Goal: Transaction & Acquisition: Purchase product/service

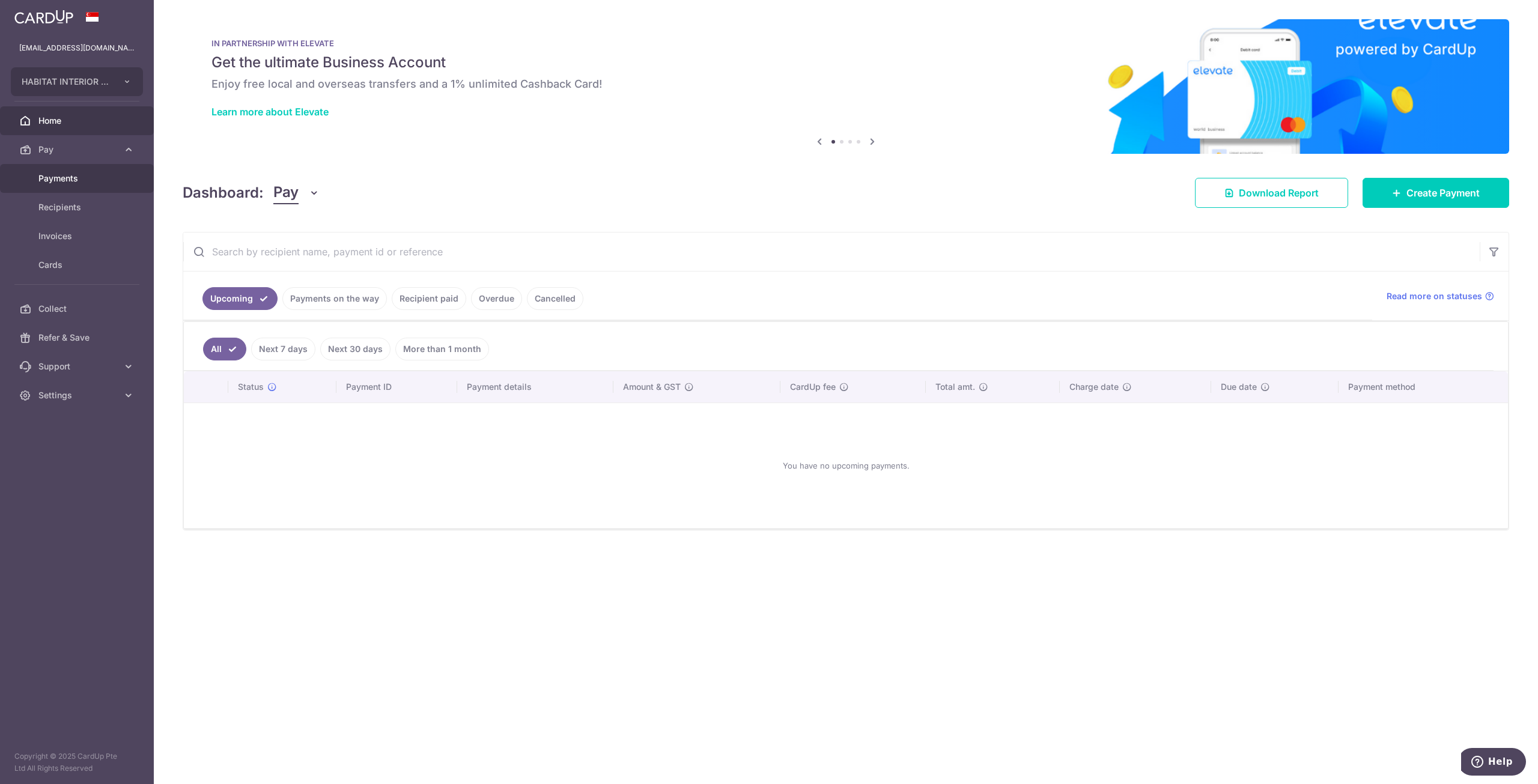
click at [86, 179] on span "Payments" at bounding box center [78, 178] width 79 height 12
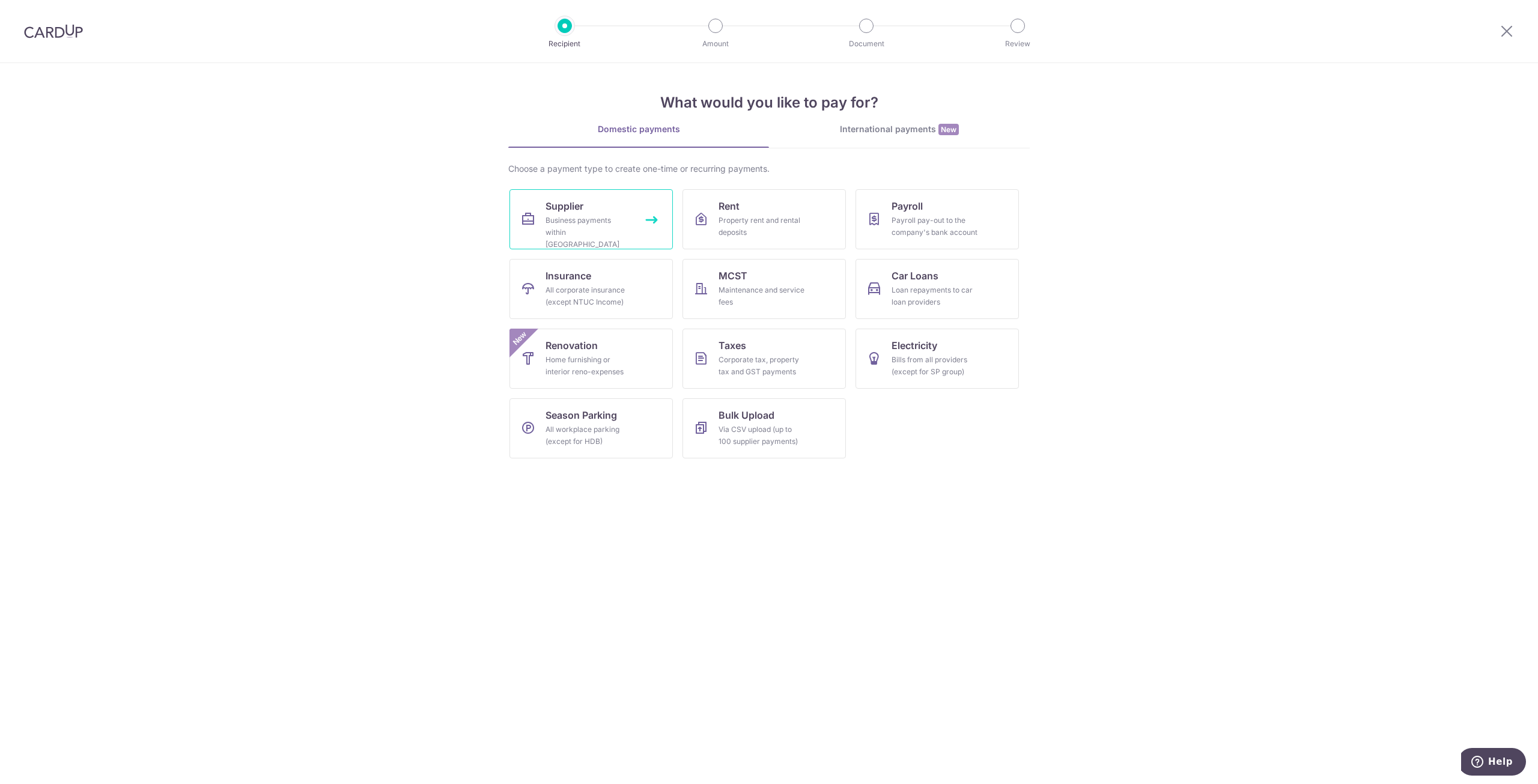
click at [563, 212] on span "Supplier" at bounding box center [565, 206] width 38 height 15
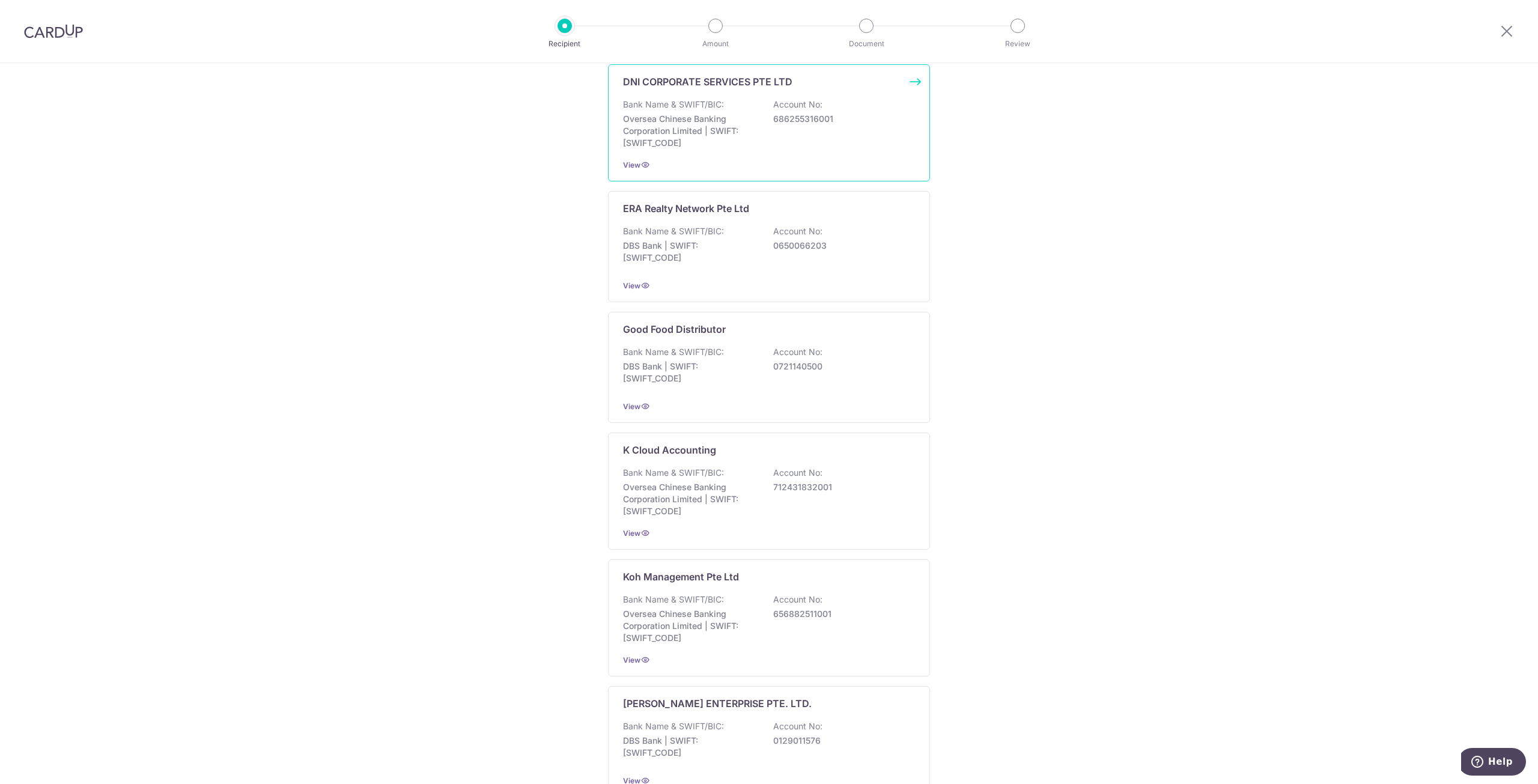
scroll to position [2066, 0]
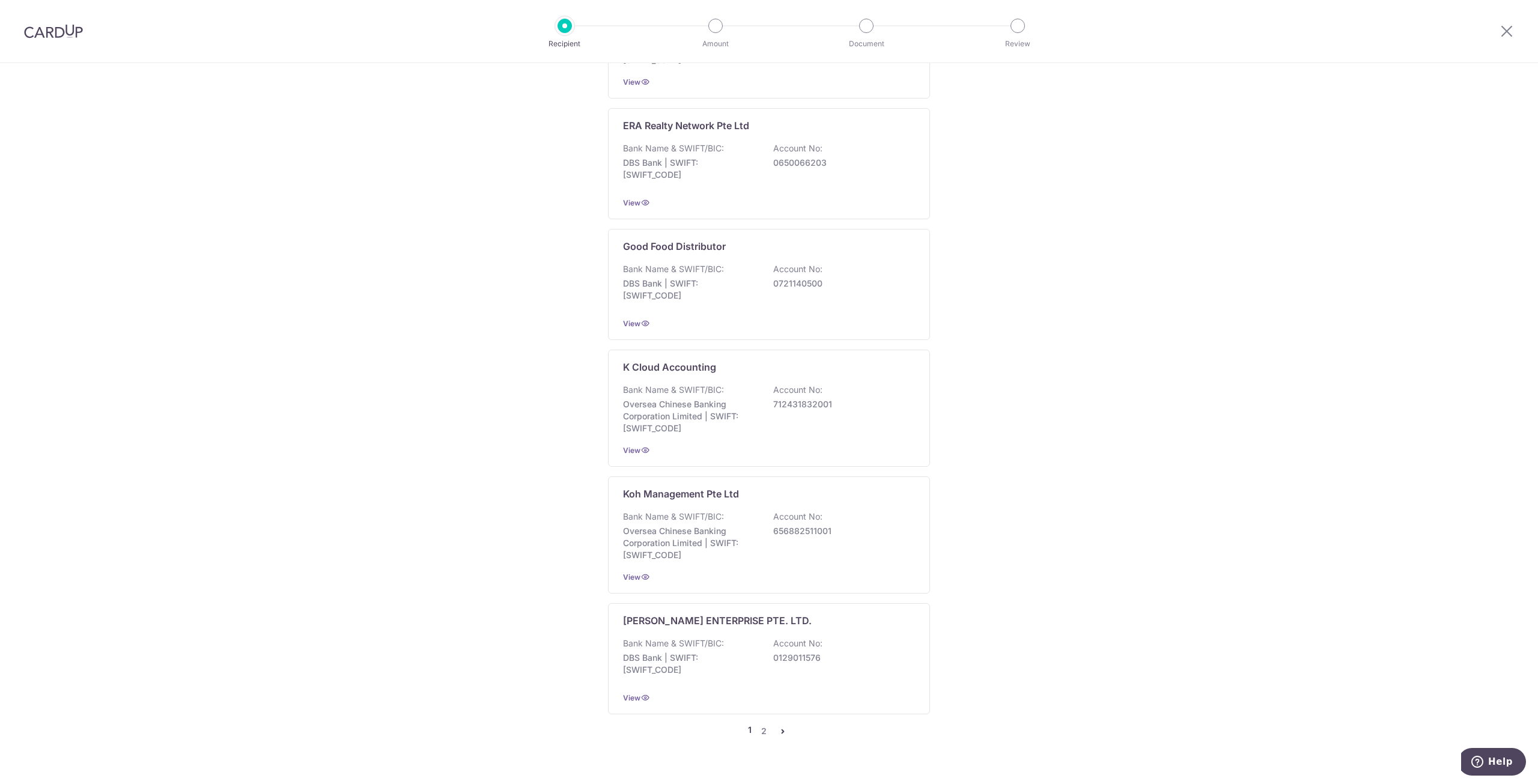
click at [778, 726] on icon "pager" at bounding box center [783, 731] width 10 height 10
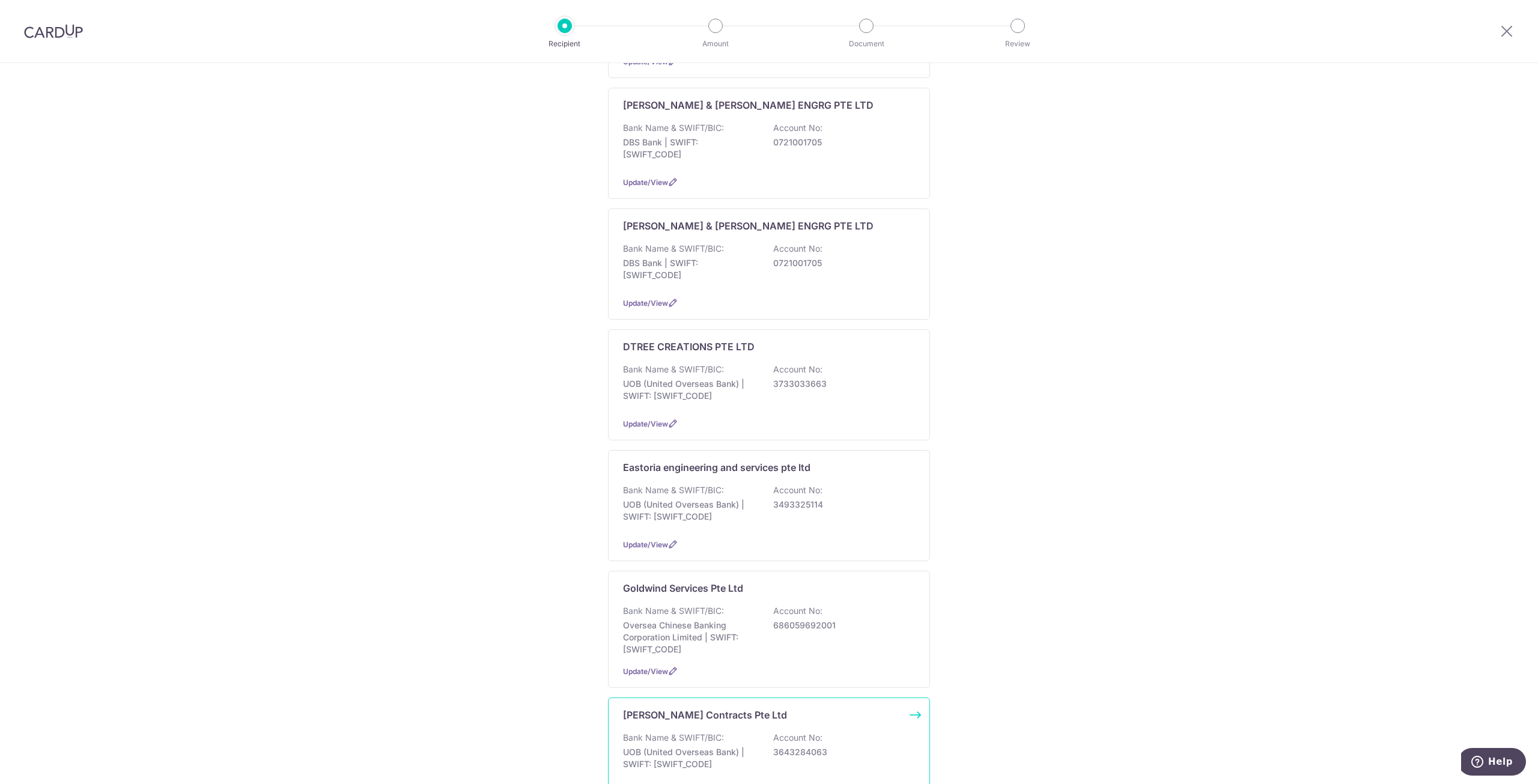
scroll to position [841, 0]
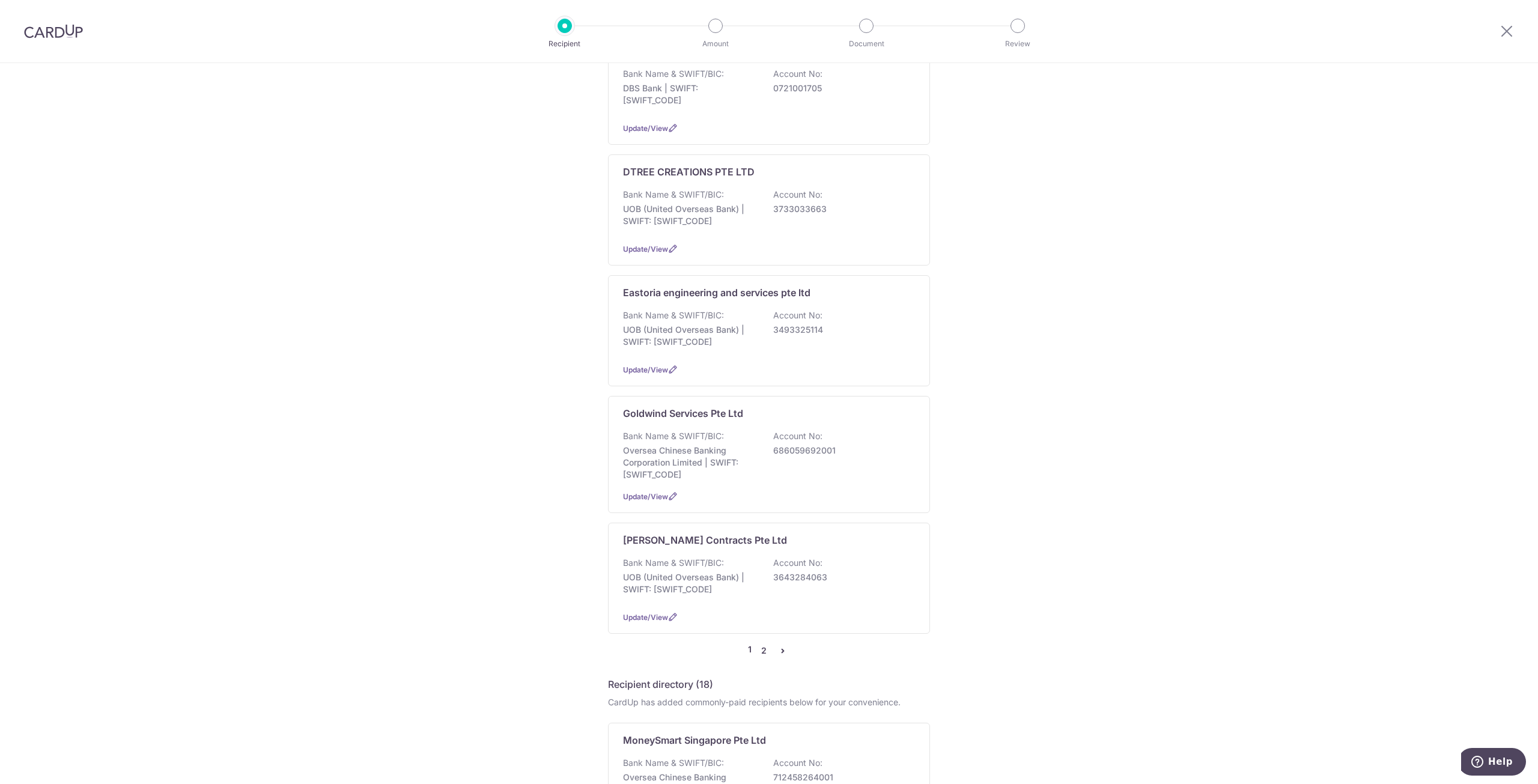
click at [761, 643] on link "2" at bounding box center [764, 650] width 15 height 15
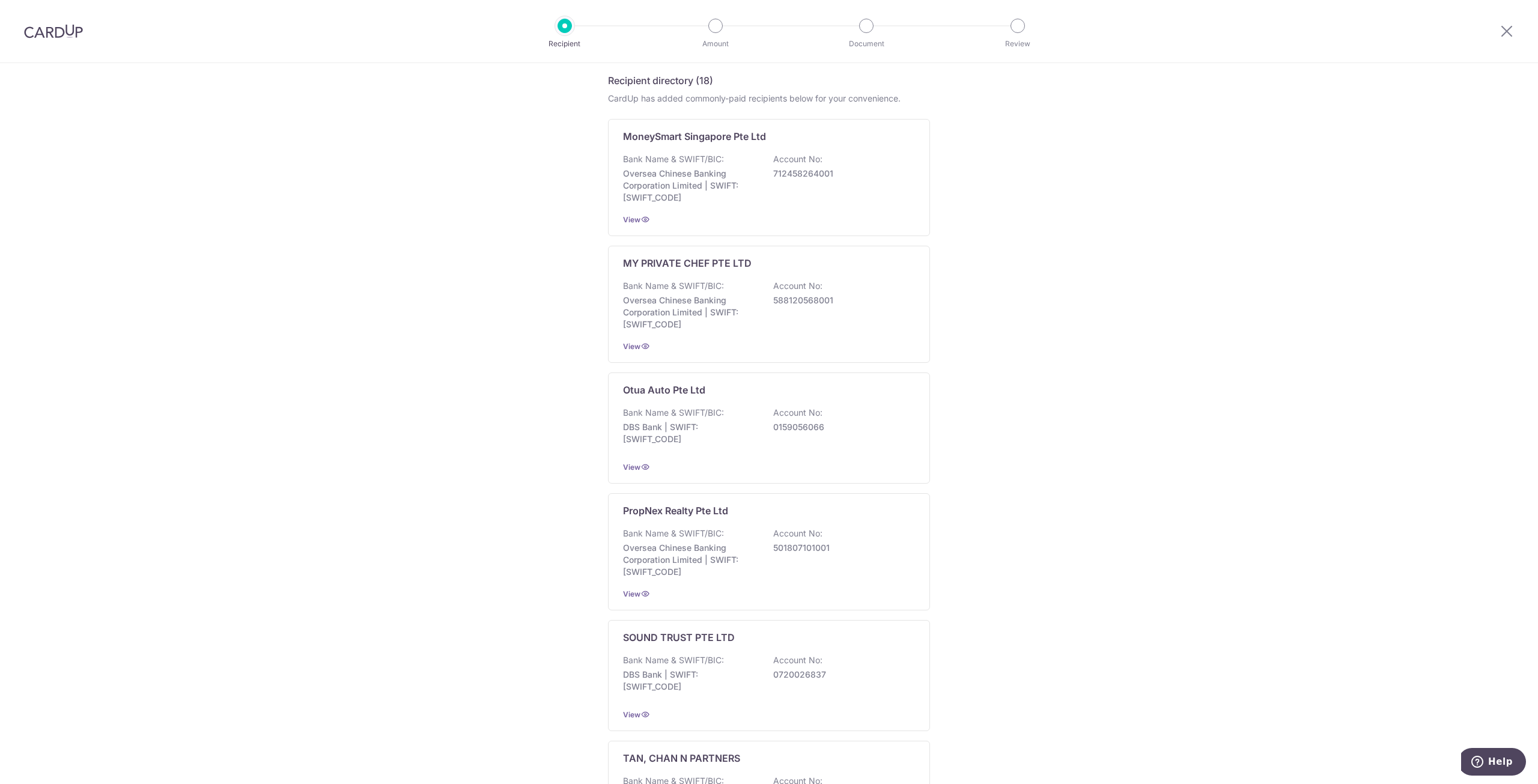
scroll to position [0, 0]
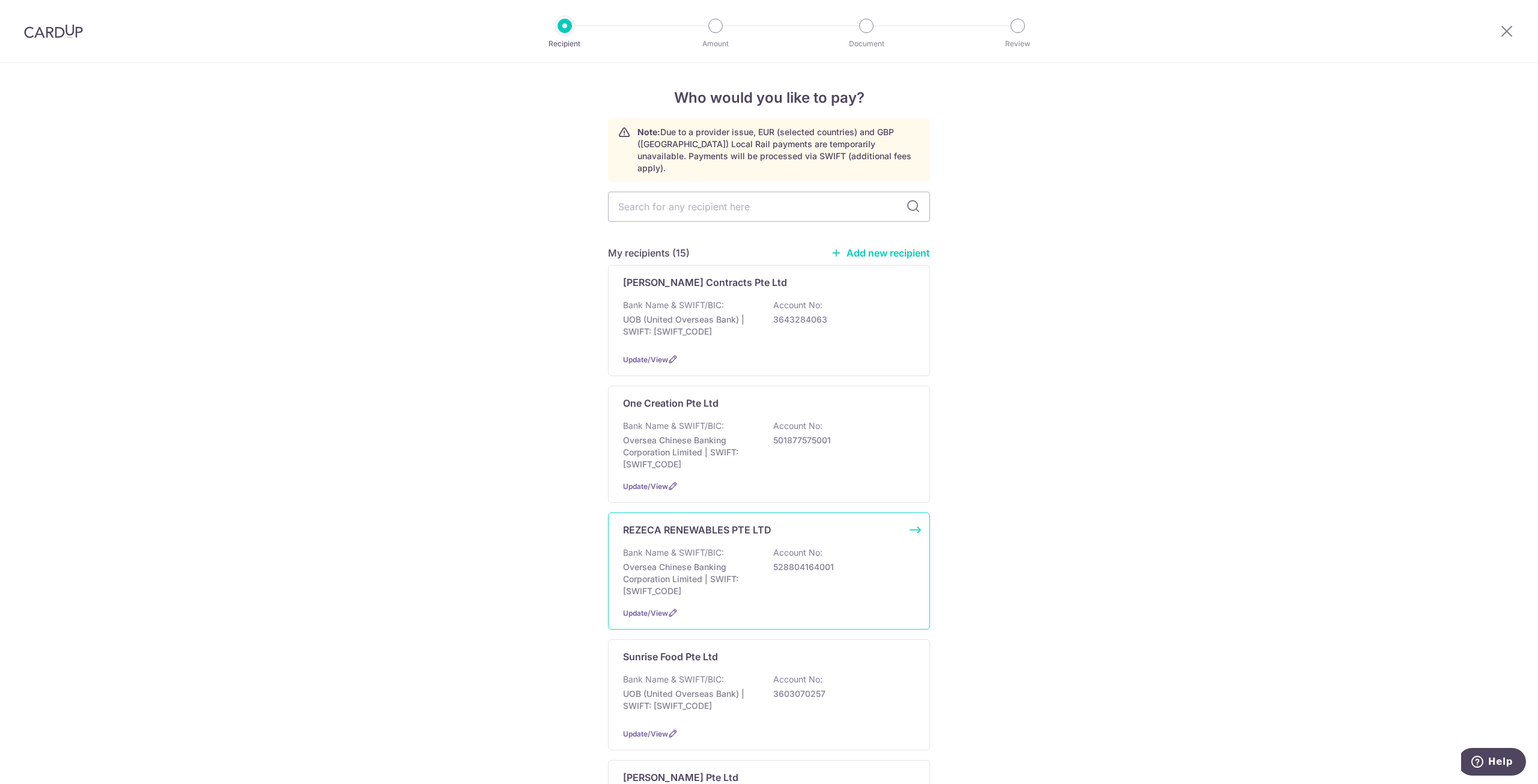
click at [732, 528] on div "REZECA RENEWABLES PTE LTD Bank Name & SWIFT/BIC: Oversea Chinese Banking Corpor…" at bounding box center [769, 571] width 322 height 117
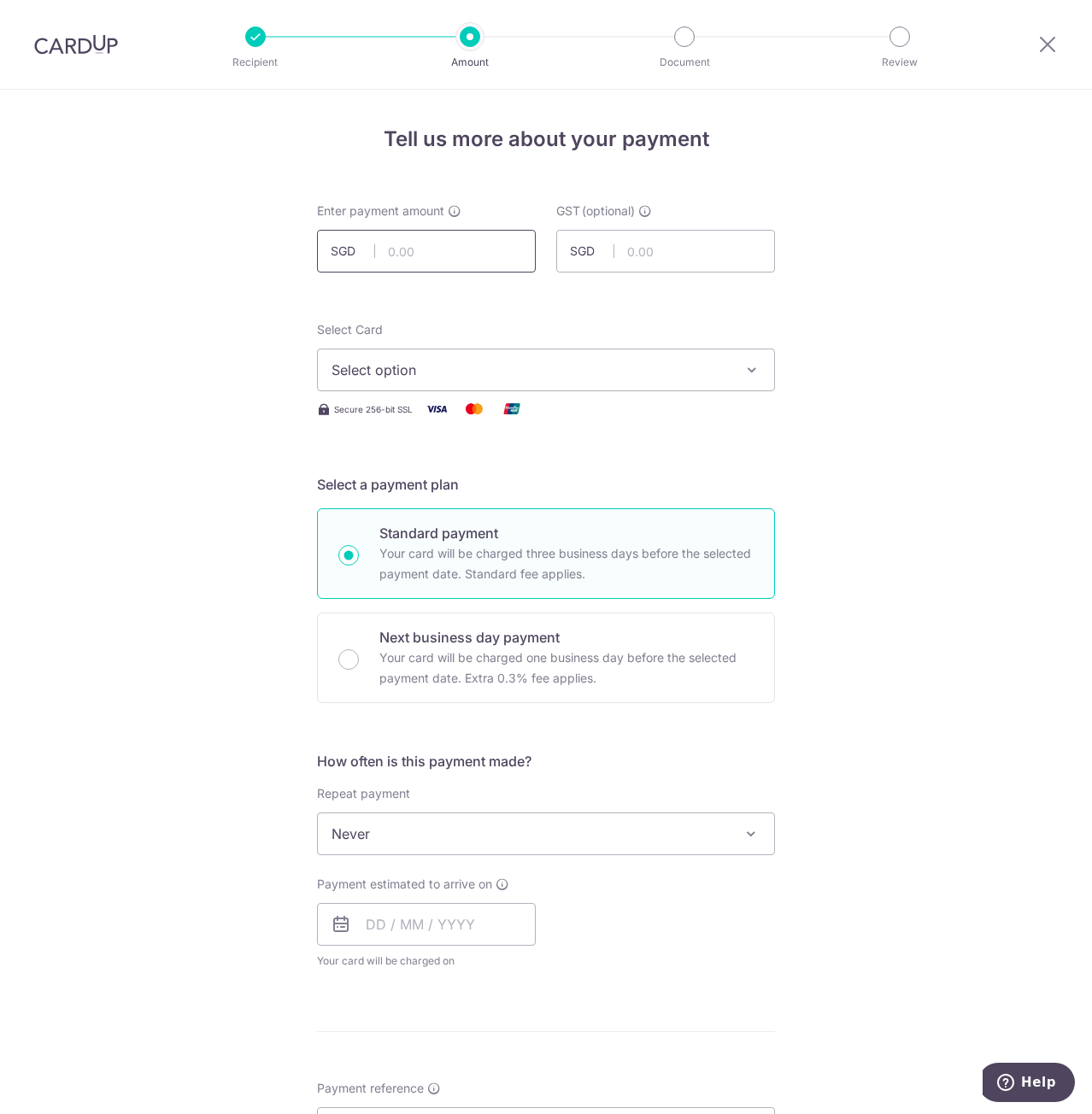
click at [480, 243] on input "text" at bounding box center [426, 251] width 219 height 43
type input "2,398.00"
click at [68, 413] on div "Tell us more about your payment Enter payment amount SGD 2,398.00 2398.00 GST (…" at bounding box center [546, 920] width 1092 height 1660
click at [369, 349] on button "Select option" at bounding box center [546, 370] width 458 height 43
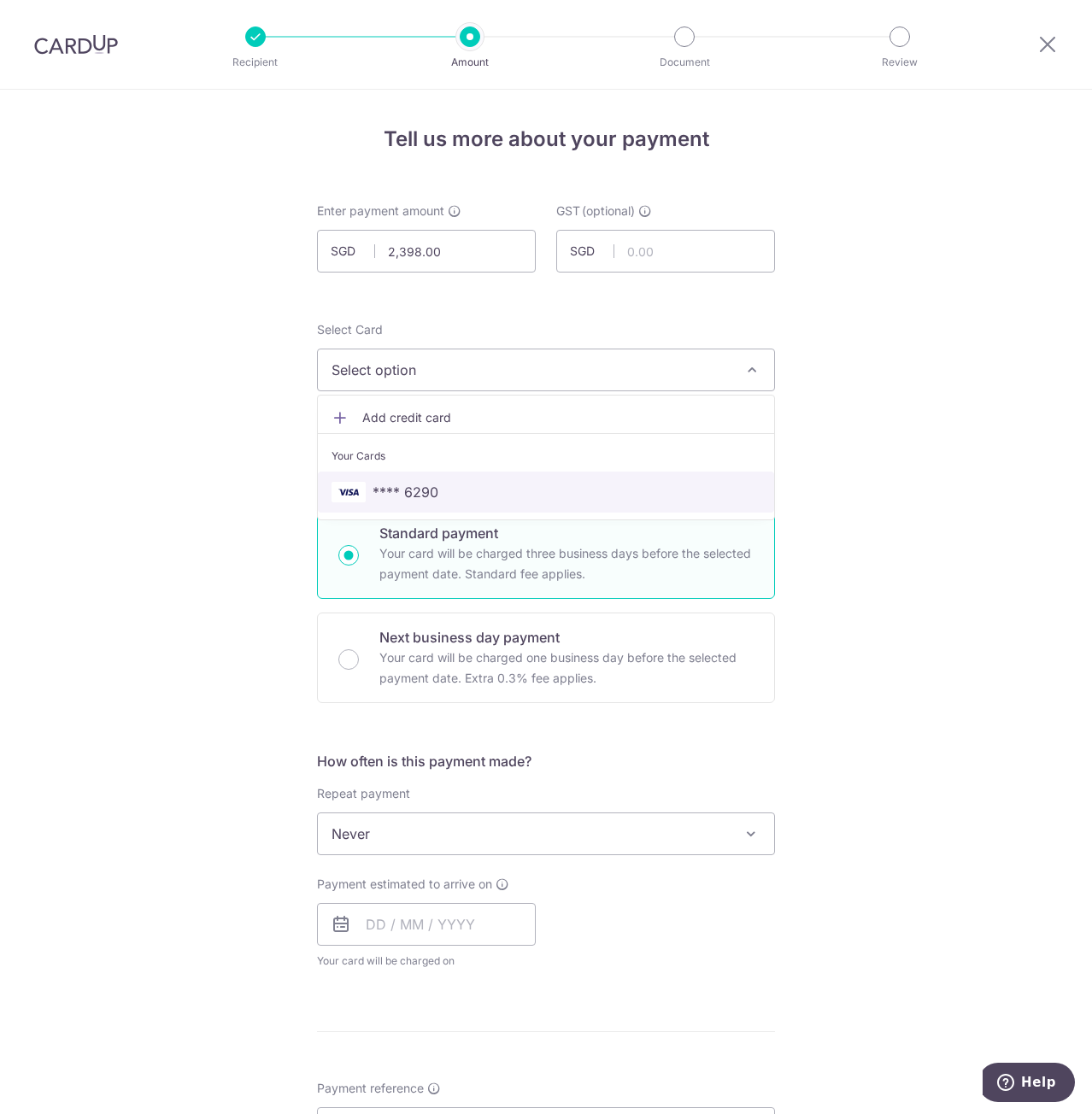
click at [407, 489] on span "**** 6290" at bounding box center [406, 492] width 66 height 21
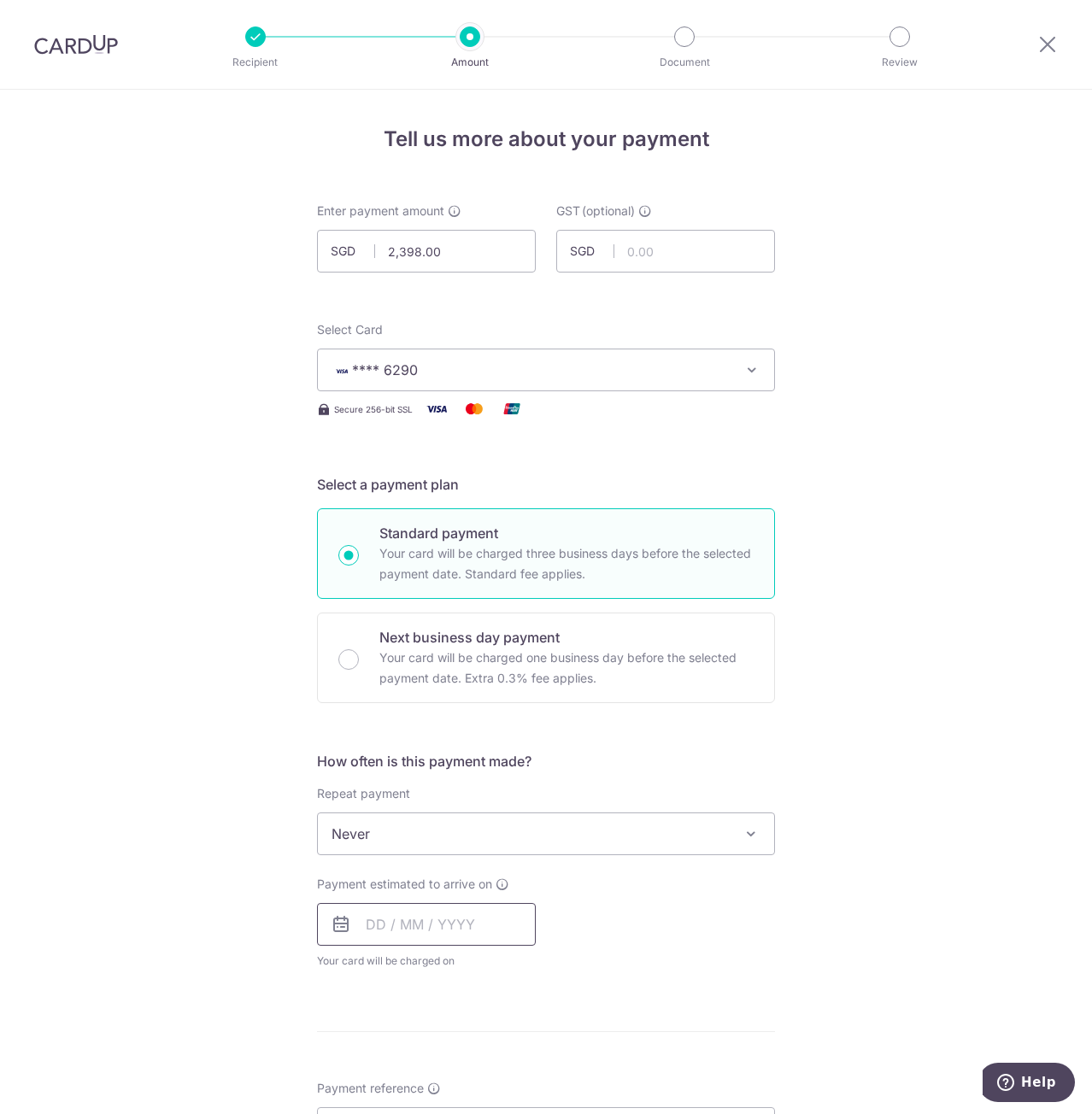
click at [354, 924] on input "text" at bounding box center [426, 924] width 219 height 43
click at [487, 1107] on link "14" at bounding box center [488, 1114] width 27 height 27
type input "14/08/2025"
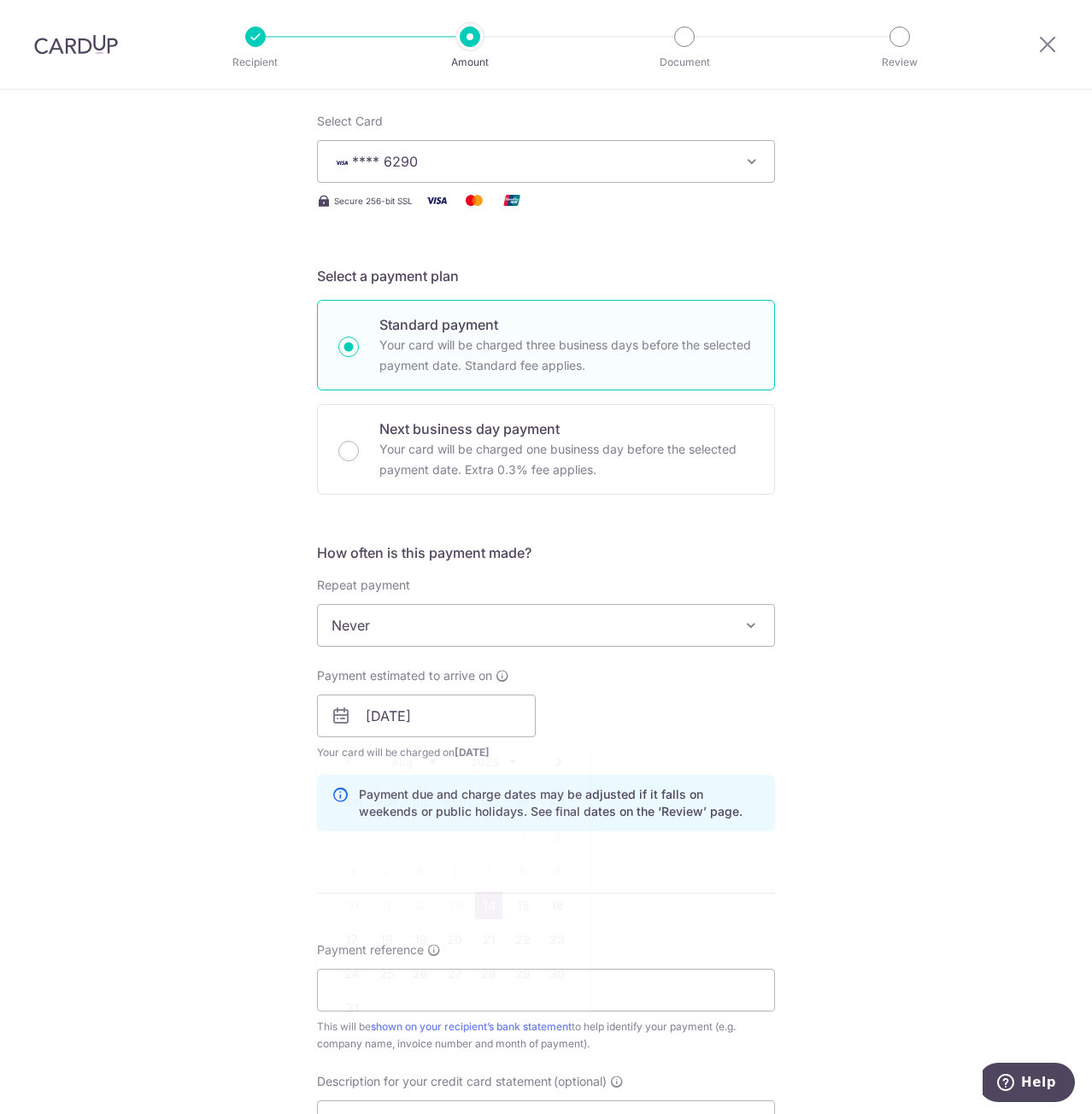
scroll to position [427, 0]
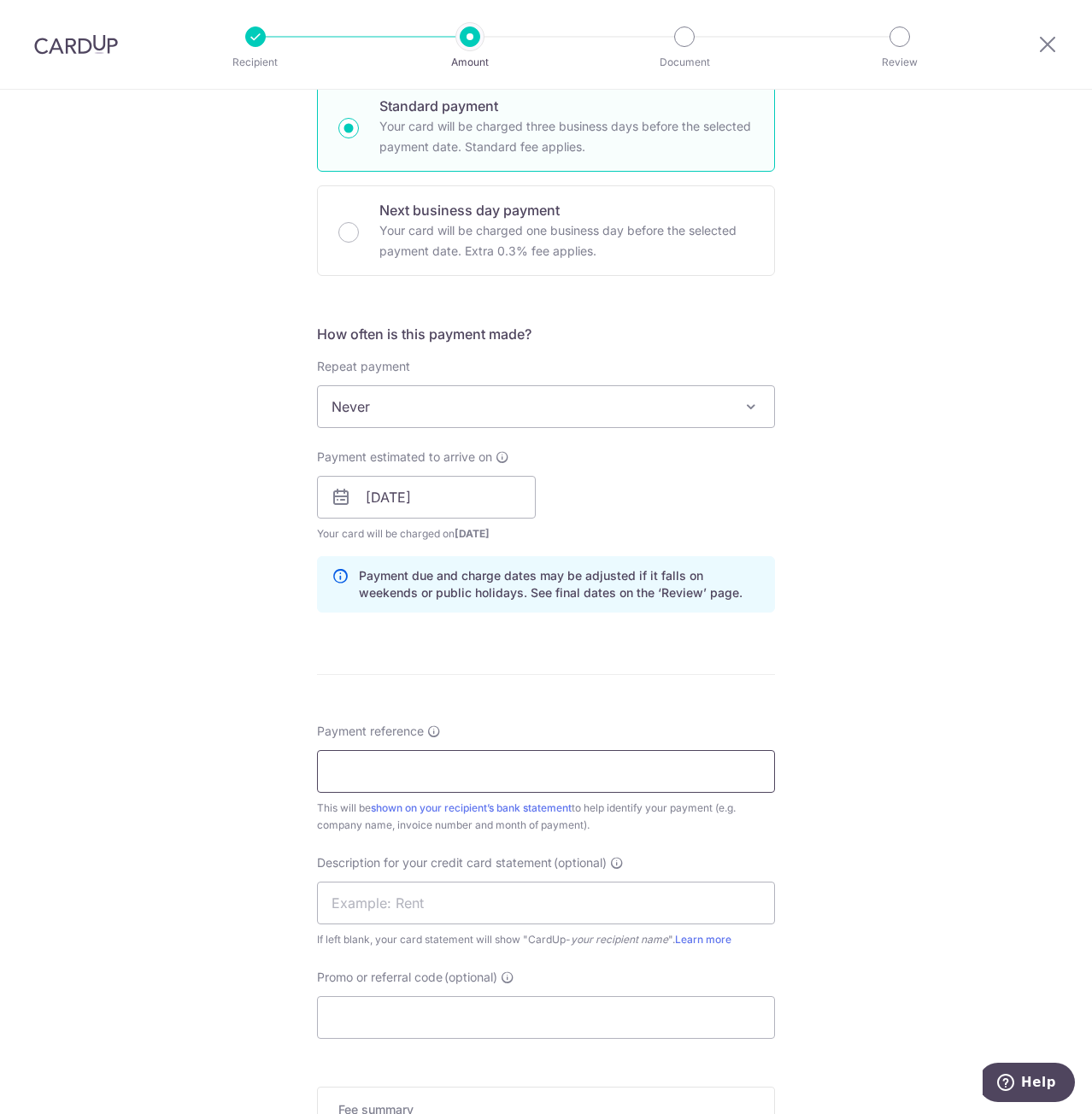
click at [369, 763] on input "Payment reference" at bounding box center [546, 771] width 458 height 43
type input "RR-02"
click at [367, 903] on input "text" at bounding box center [546, 903] width 458 height 43
type input "Solar Panel"
click at [150, 931] on div "Tell us more about your payment Enter payment amount SGD 2,398.00 2398.00 GST (…" at bounding box center [546, 527] width 1092 height 1730
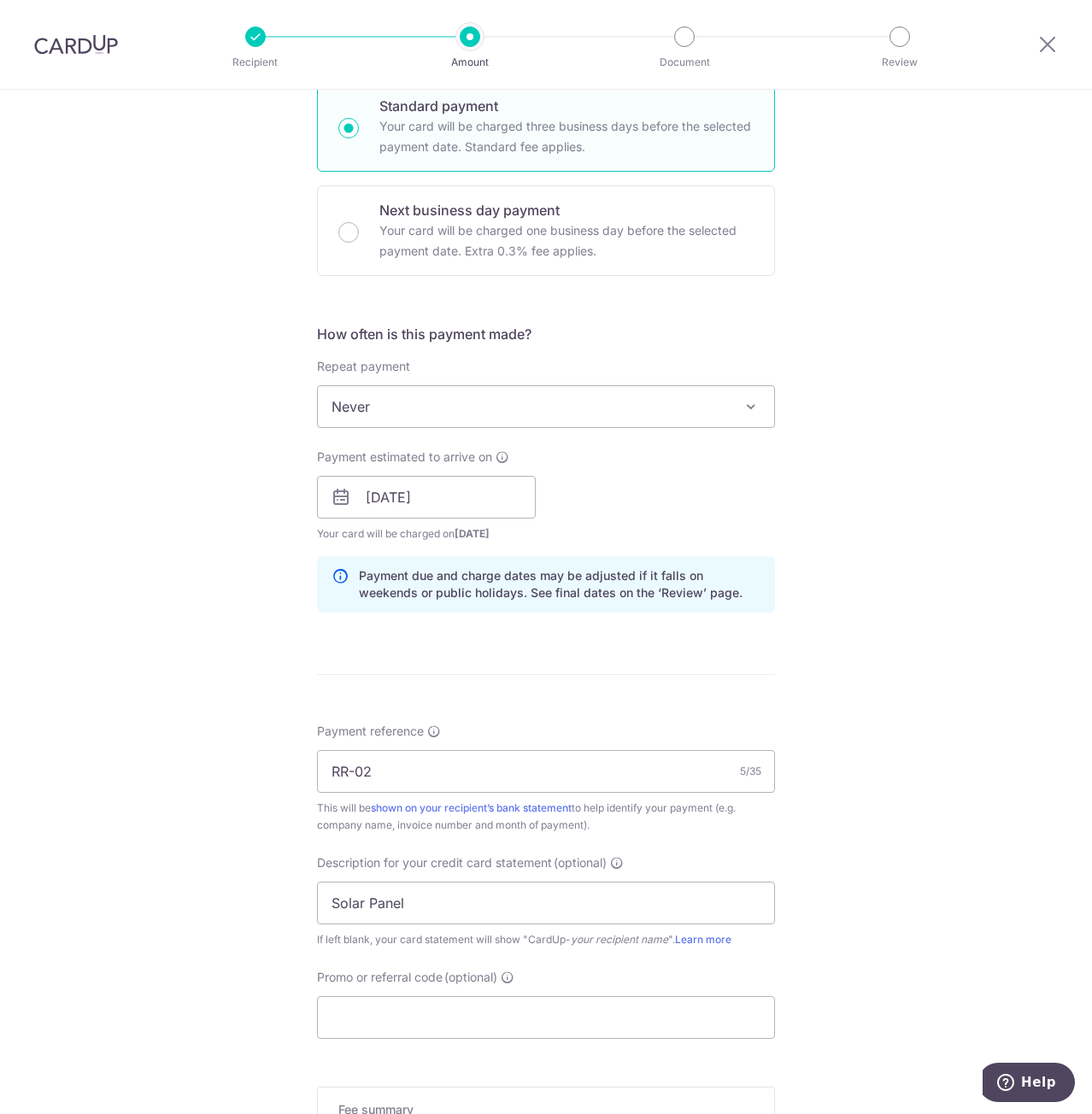
scroll to position [684, 0]
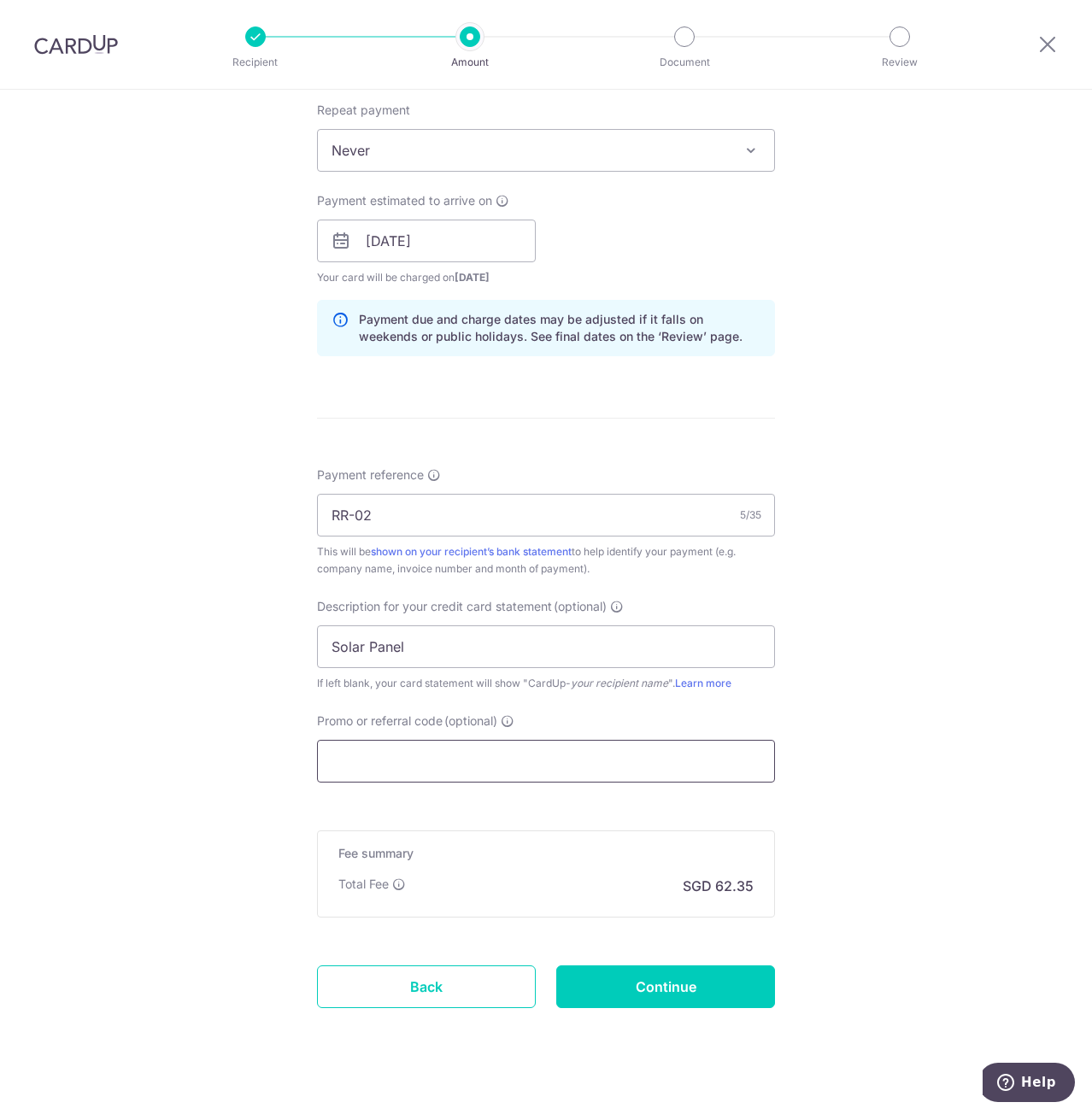
click at [408, 765] on input "Promo or referral code (optional)" at bounding box center [546, 761] width 458 height 43
paste input "B"
click at [398, 764] on input "Promo or referral code (optional)" at bounding box center [546, 761] width 458 height 43
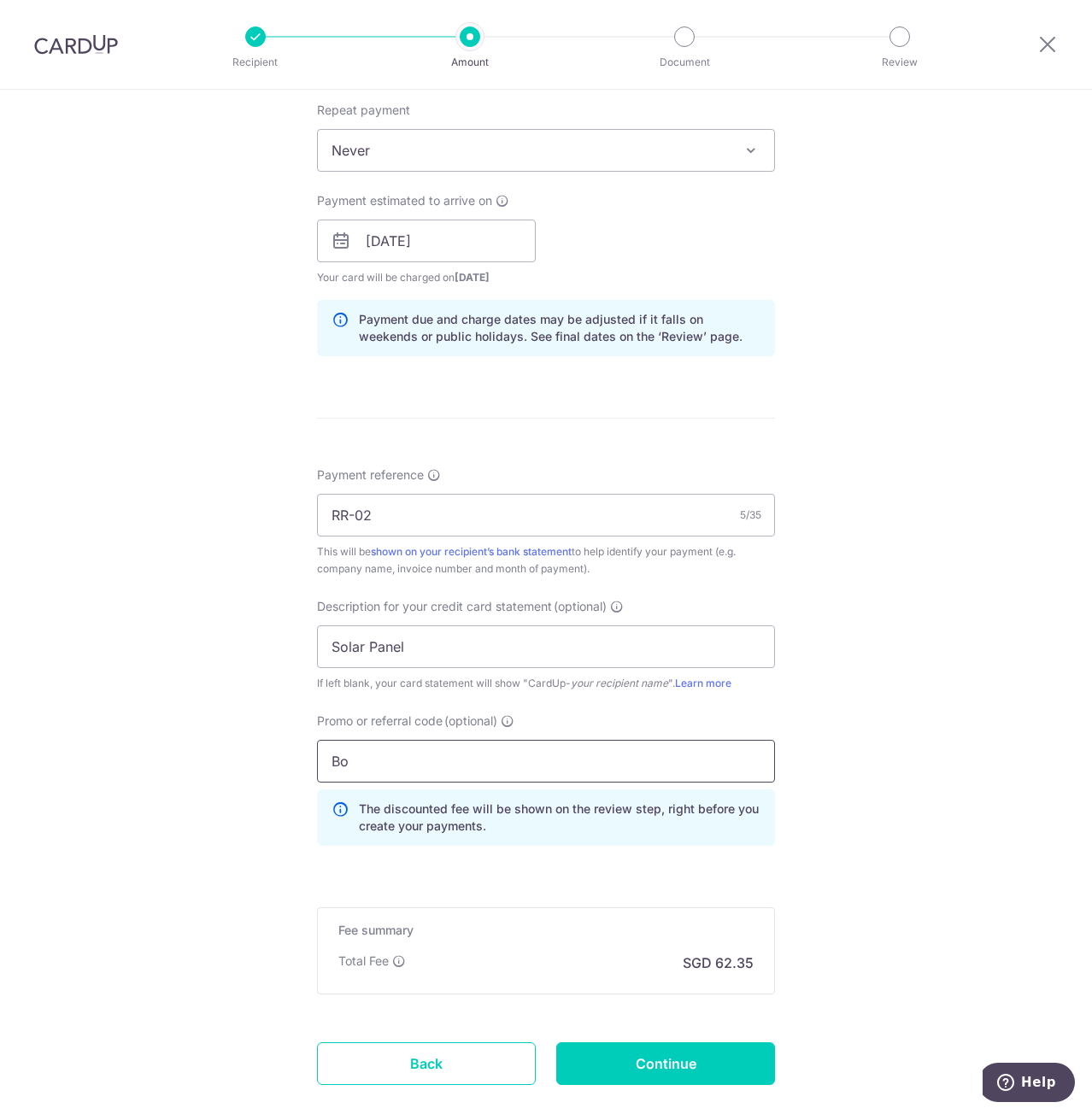
type input "B"
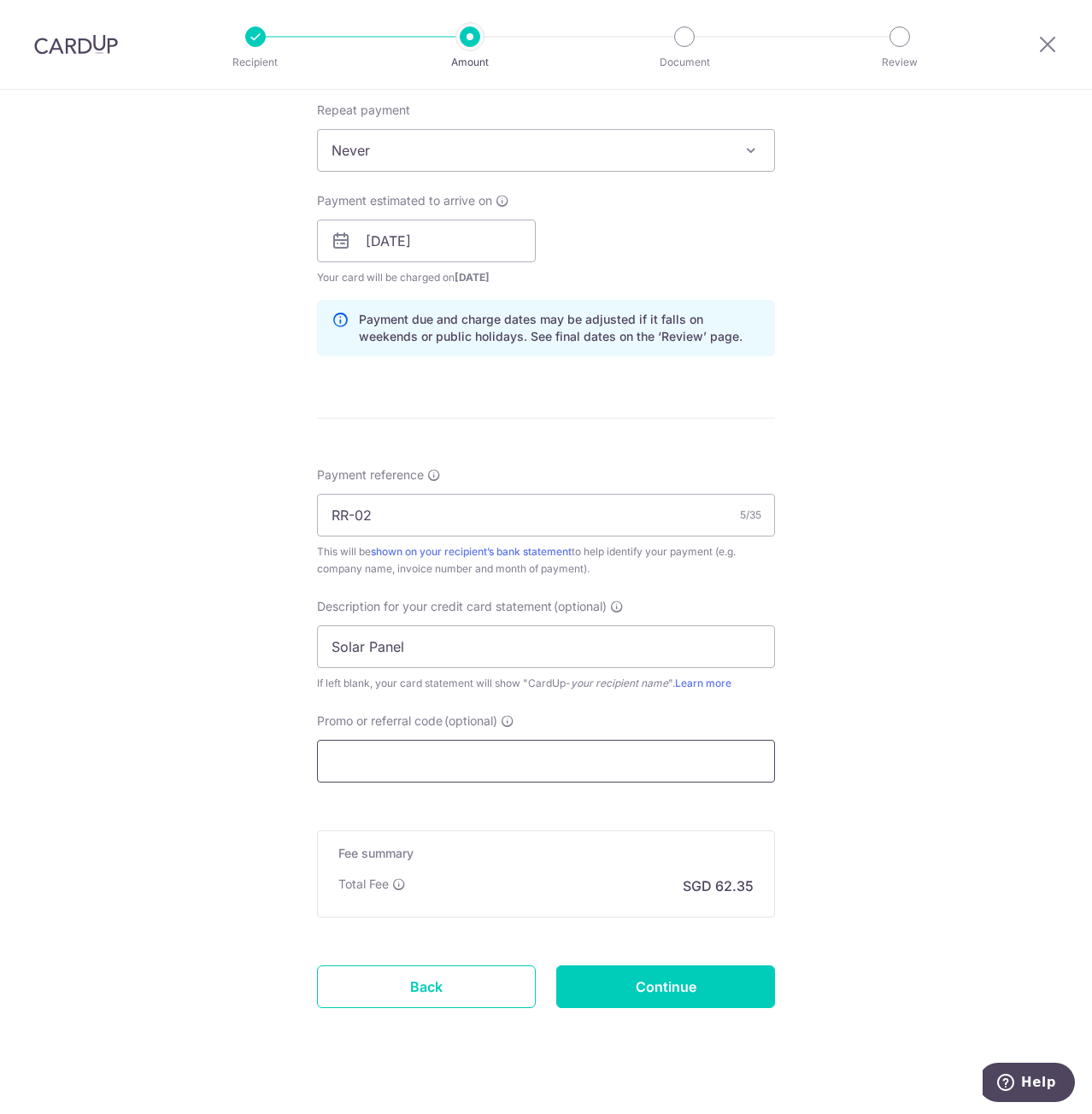
paste input "BOFF185"
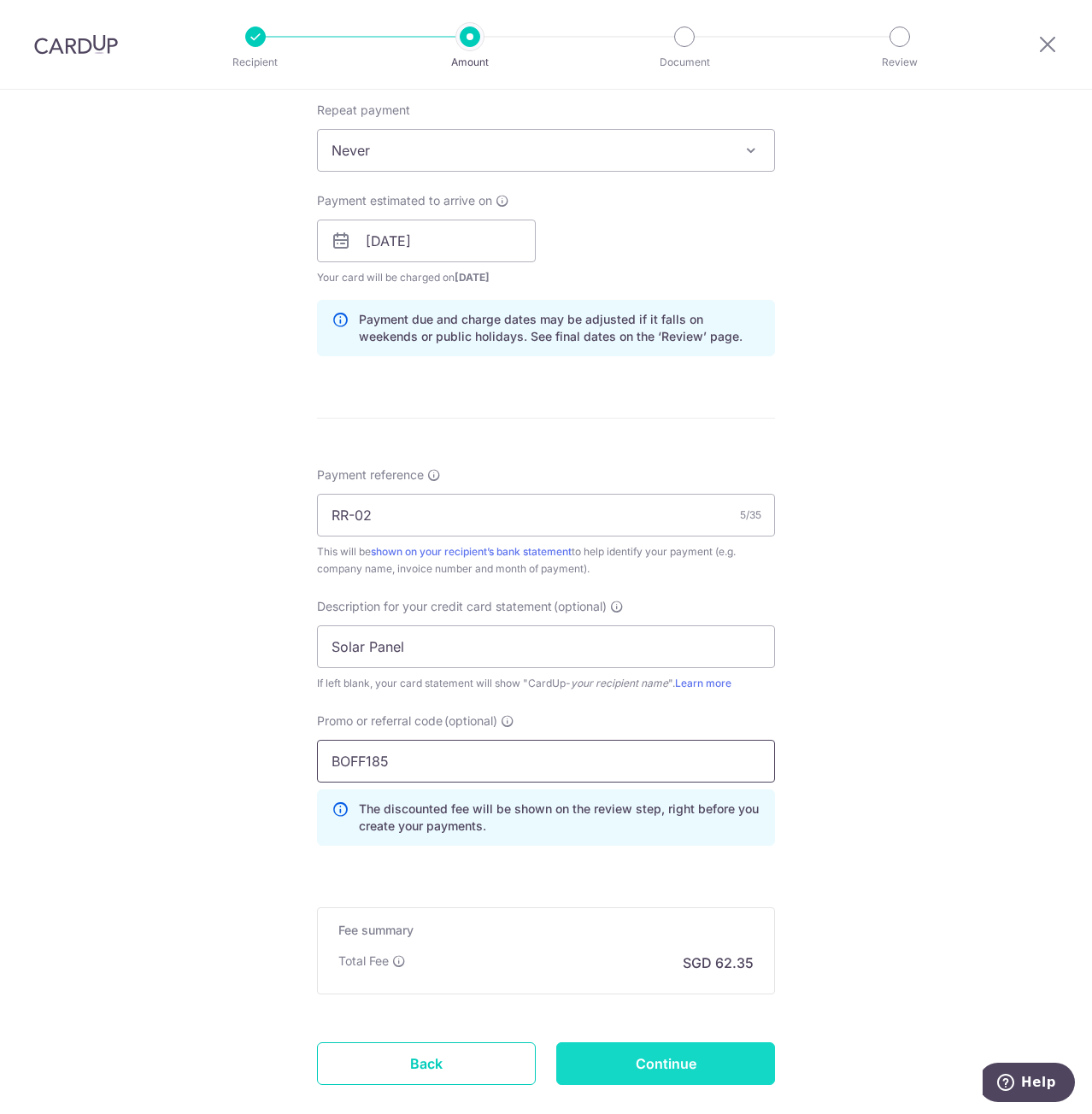
type input "BOFF185"
click at [663, 1052] on input "Continue" at bounding box center [665, 1063] width 219 height 43
type input "Create Schedule"
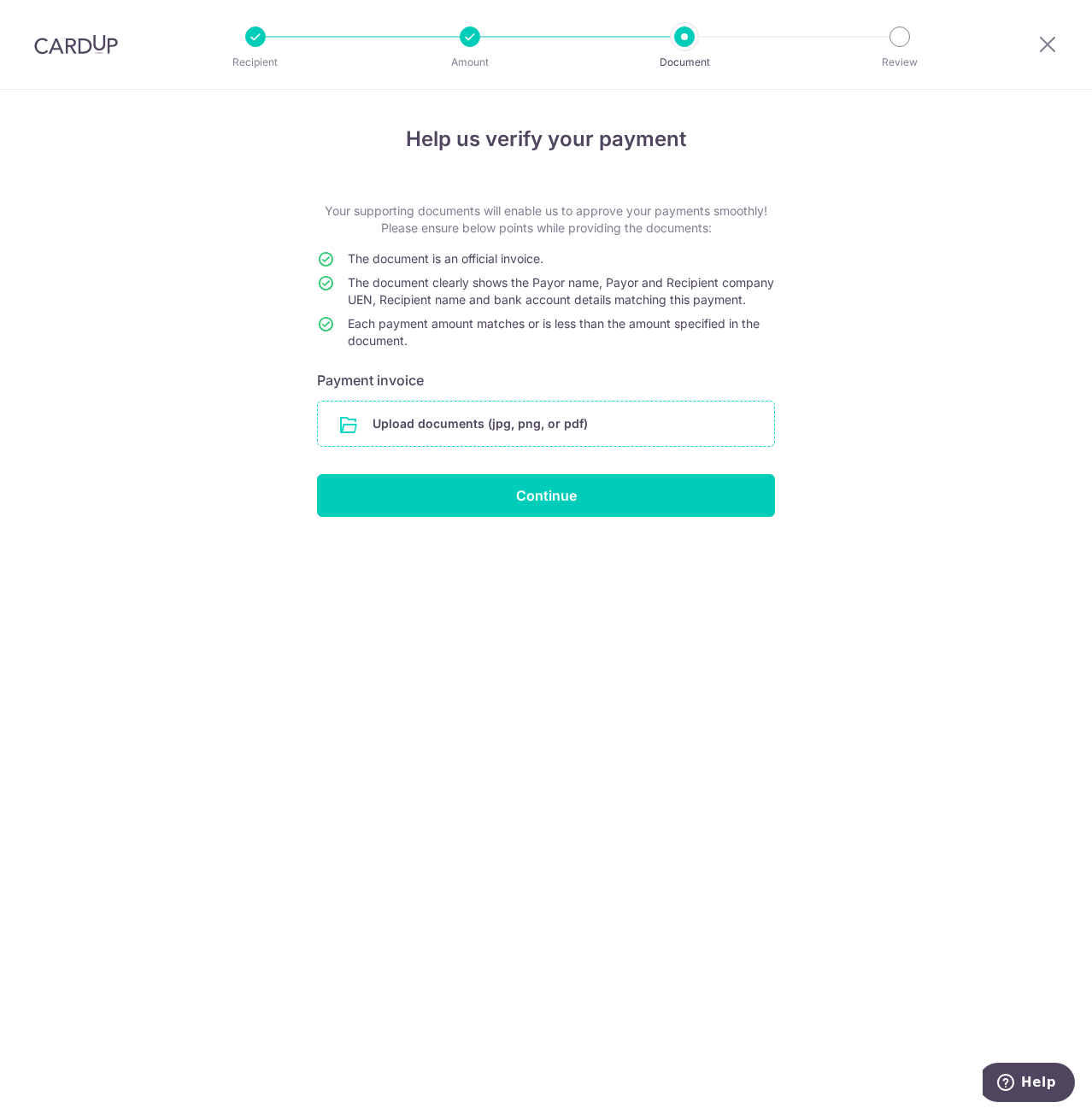
click at [428, 446] on input "file" at bounding box center [546, 424] width 456 height 44
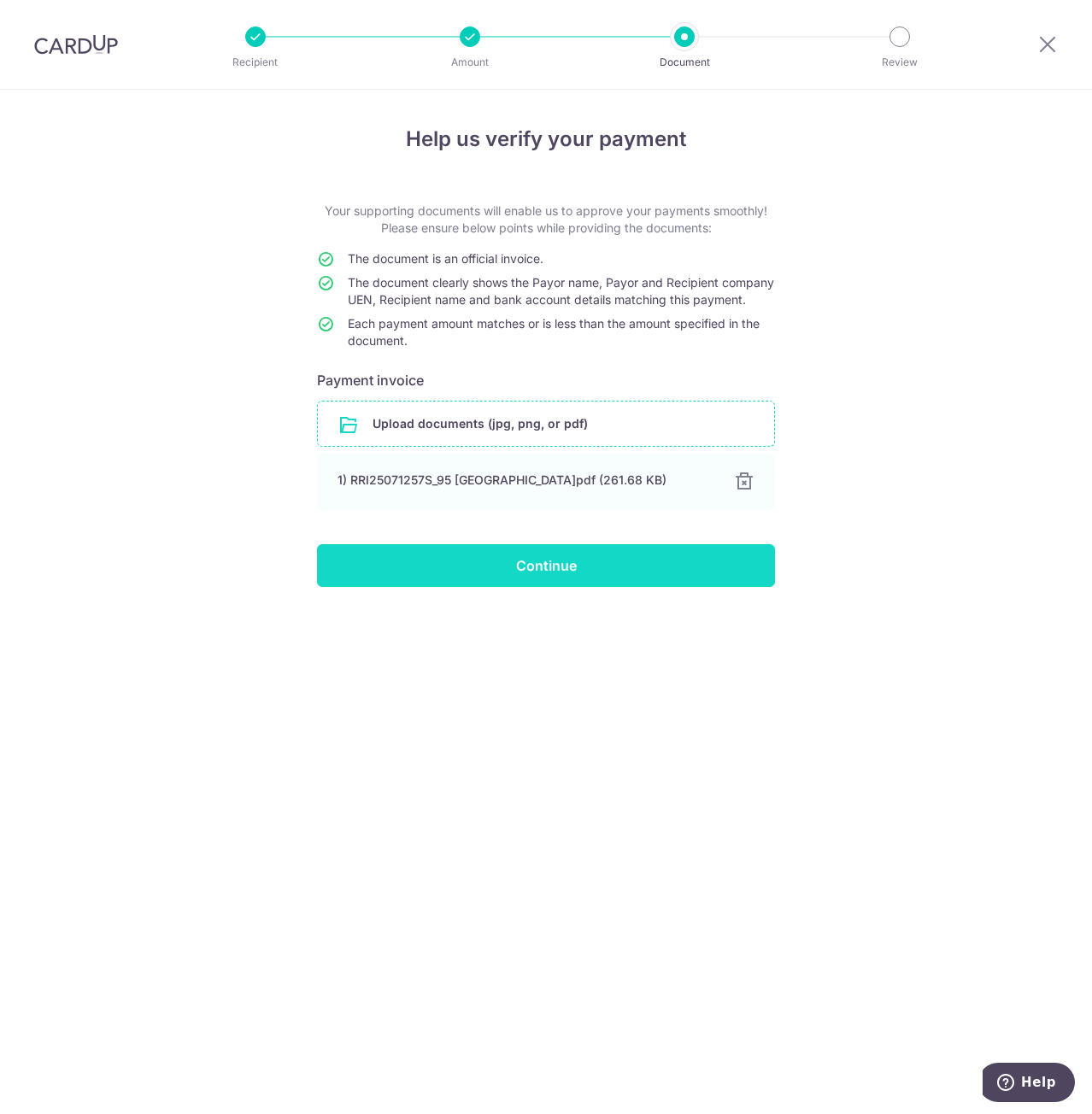
click at [607, 587] on input "Continue" at bounding box center [546, 565] width 458 height 43
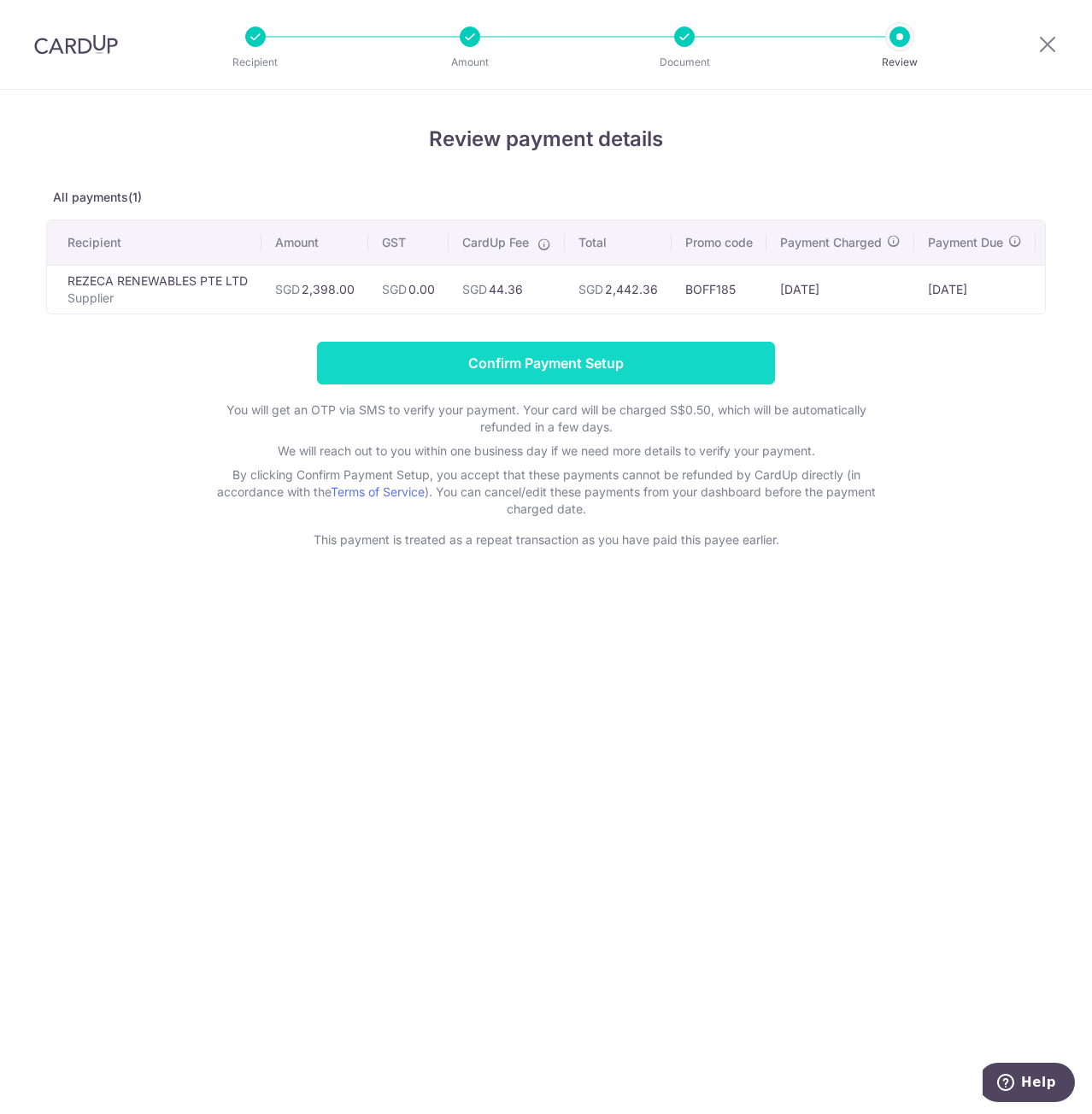
click at [575, 367] on input "Confirm Payment Setup" at bounding box center [546, 363] width 458 height 43
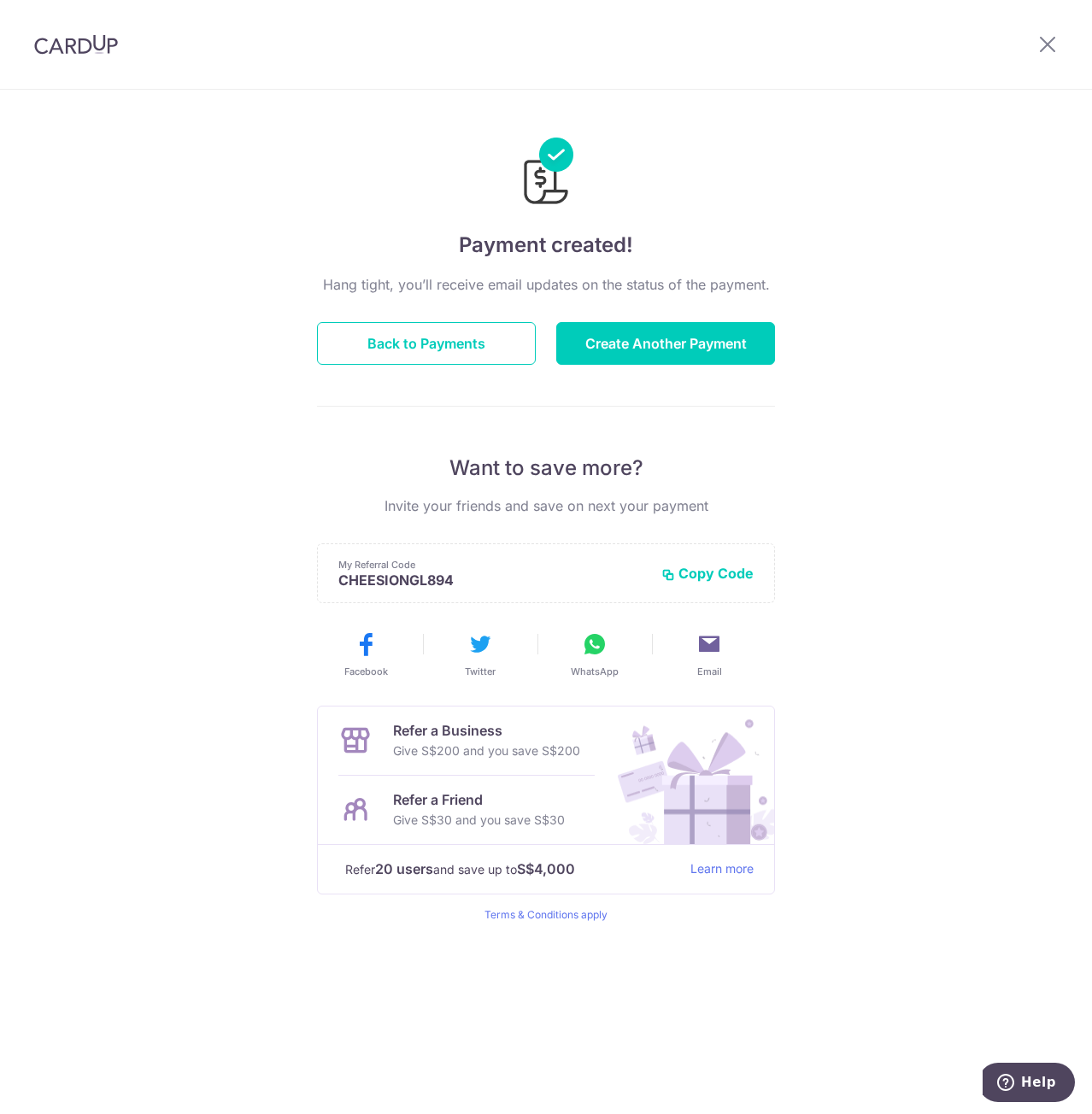
click at [62, 38] on img at bounding box center [76, 44] width 84 height 21
